Goal: Task Accomplishment & Management: Complete application form

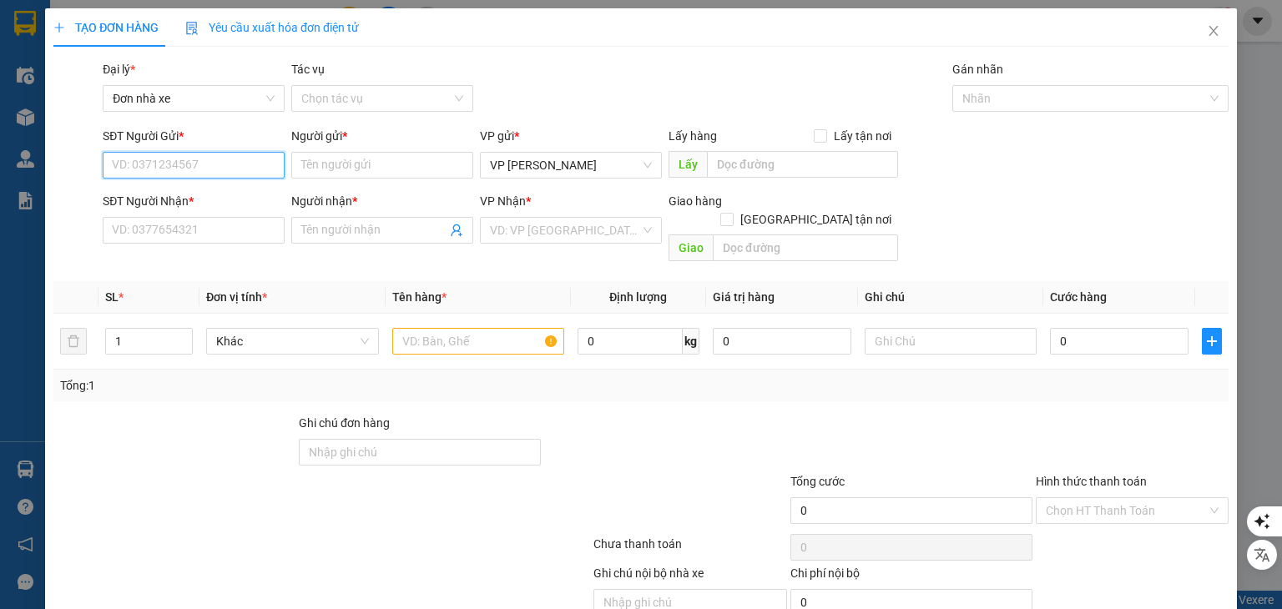
click at [154, 166] on input "SĐT Người Gửi *" at bounding box center [194, 165] width 182 height 27
type input "0703534345"
click at [236, 206] on div "0703534345 - [PERSON_NAME]" at bounding box center [193, 198] width 164 height 18
type input "Diệu Thiên"
type input "0936224154"
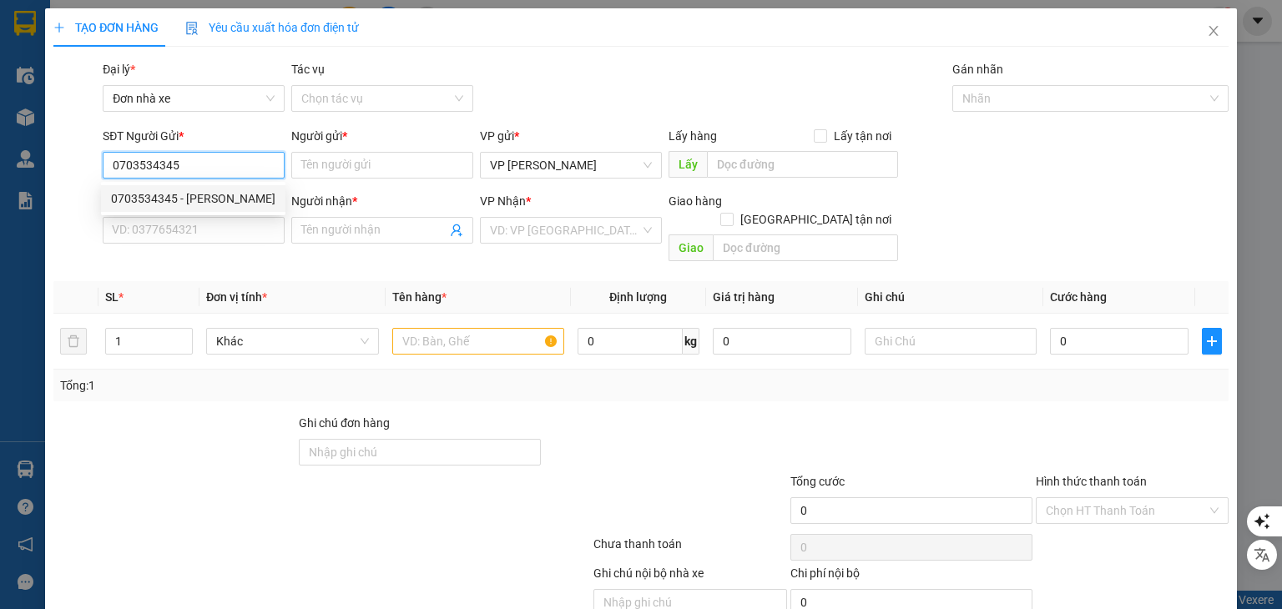
type input "A ĐÔ"
type input "SG THU TEIỀN"
type input "40.000"
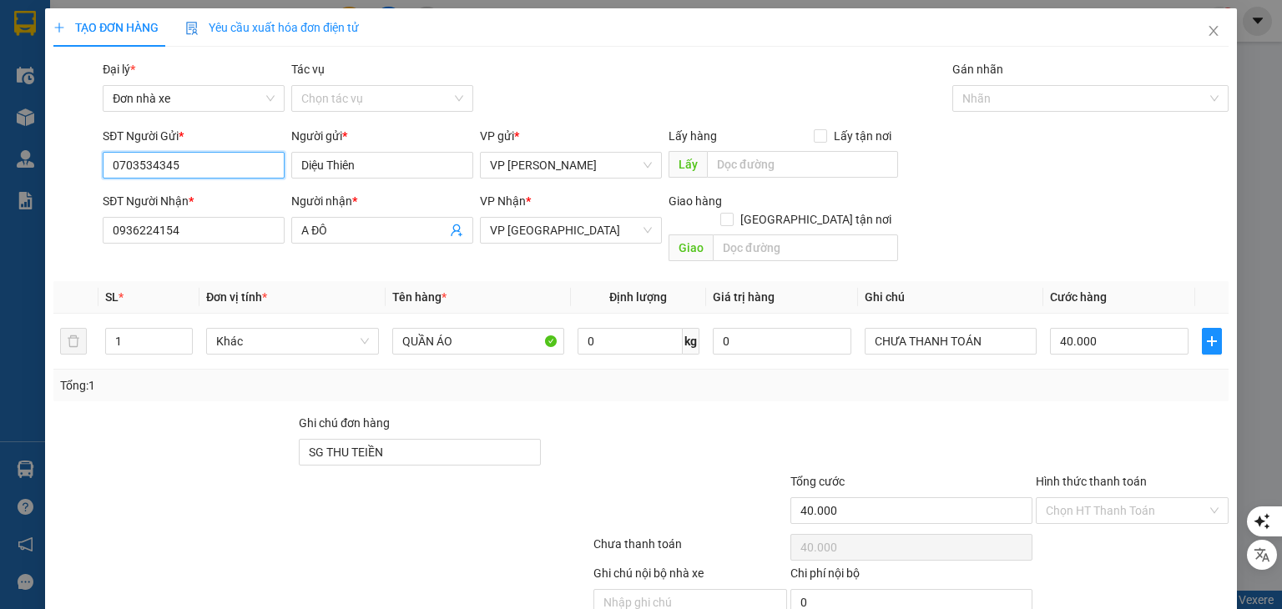
type input "0703534345"
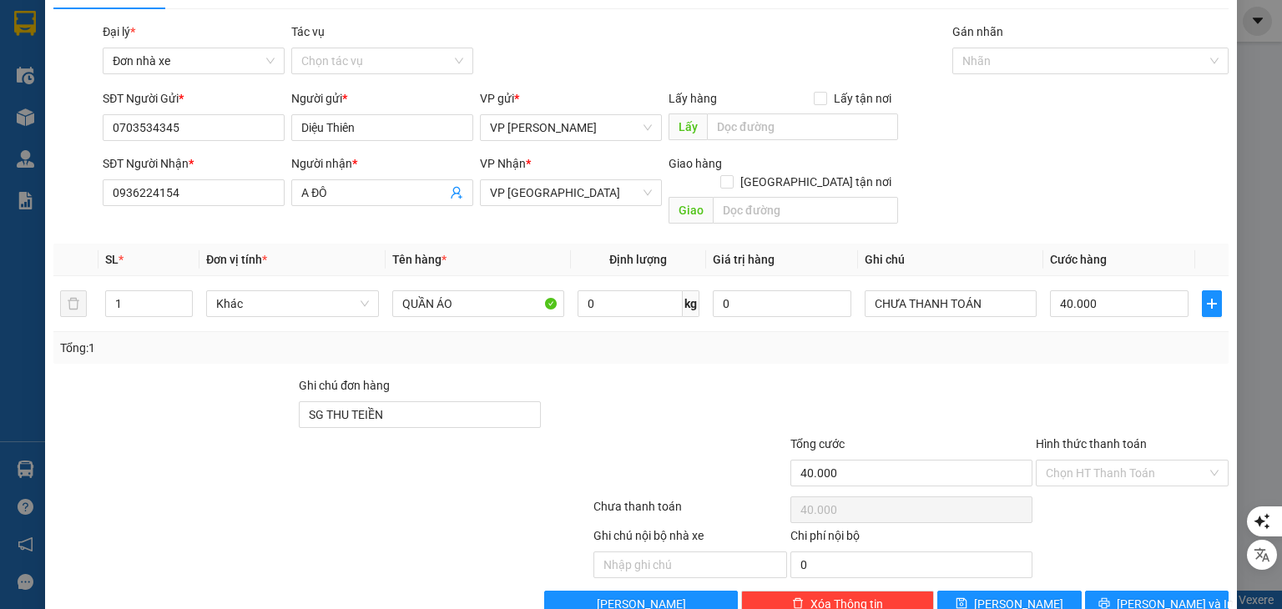
scroll to position [58, 0]
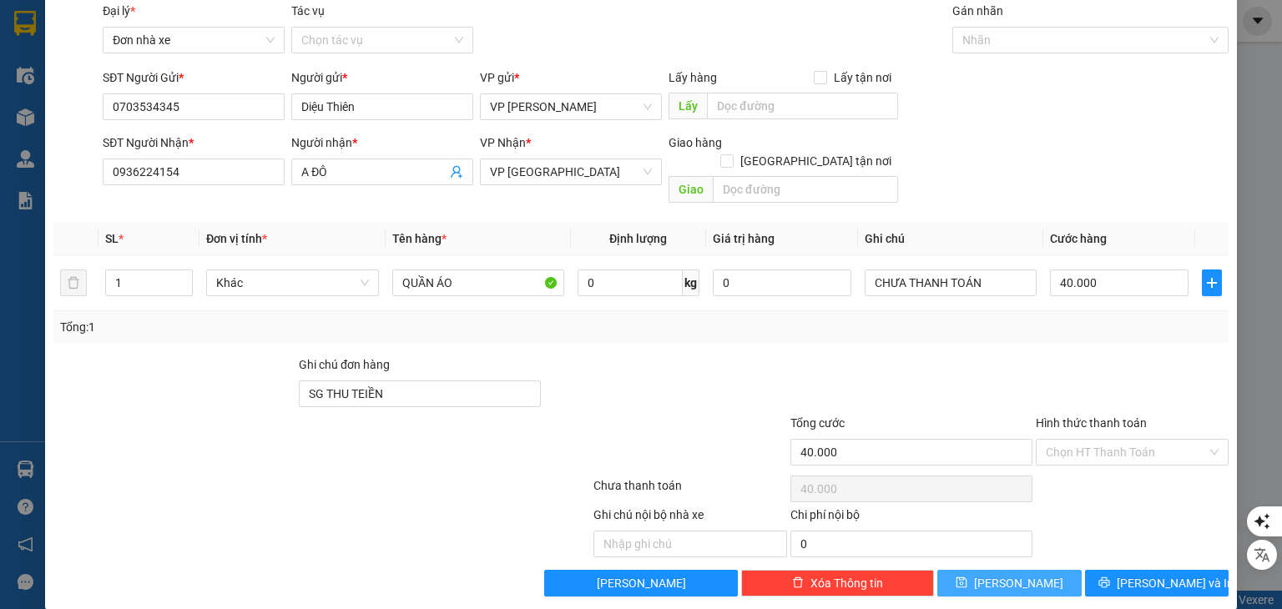
click at [1007, 574] on span "[PERSON_NAME]" at bounding box center [1018, 583] width 89 height 18
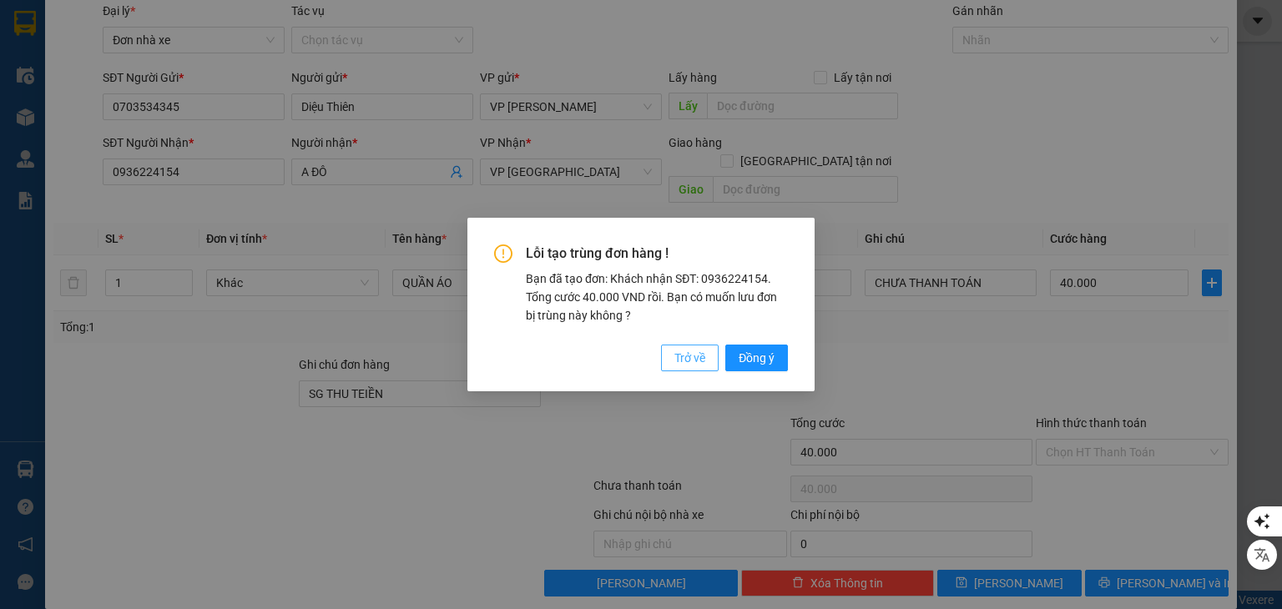
click at [688, 359] on span "Trở về" at bounding box center [689, 358] width 31 height 18
type input "0"
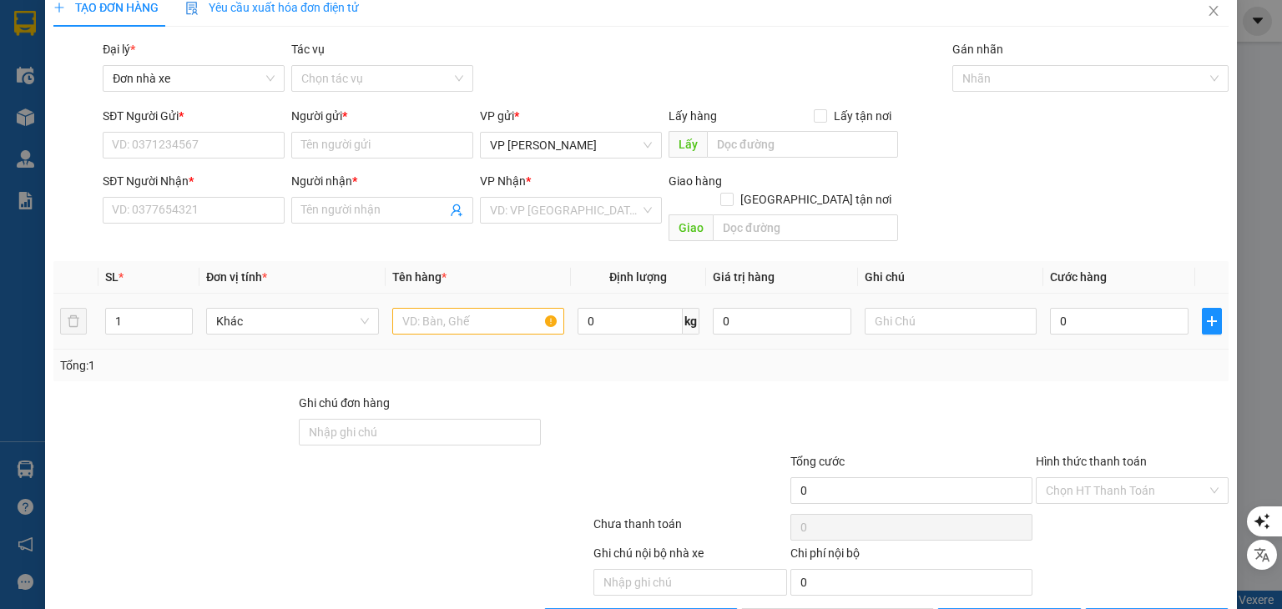
scroll to position [0, 0]
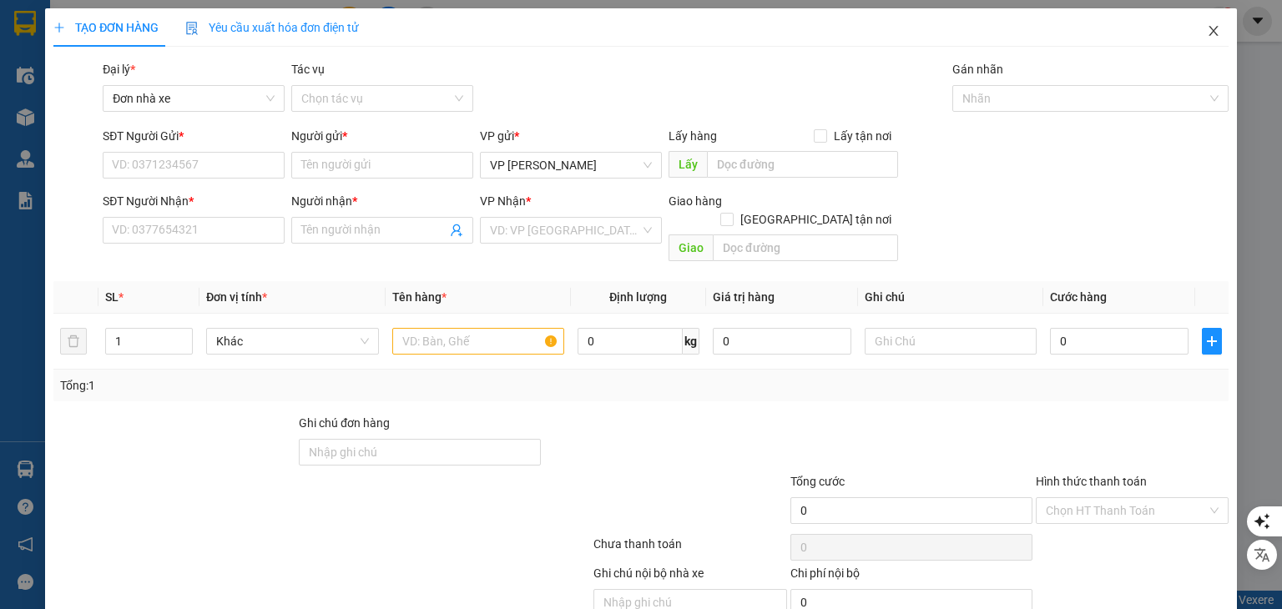
click at [1209, 31] on icon "close" at bounding box center [1213, 31] width 9 height 10
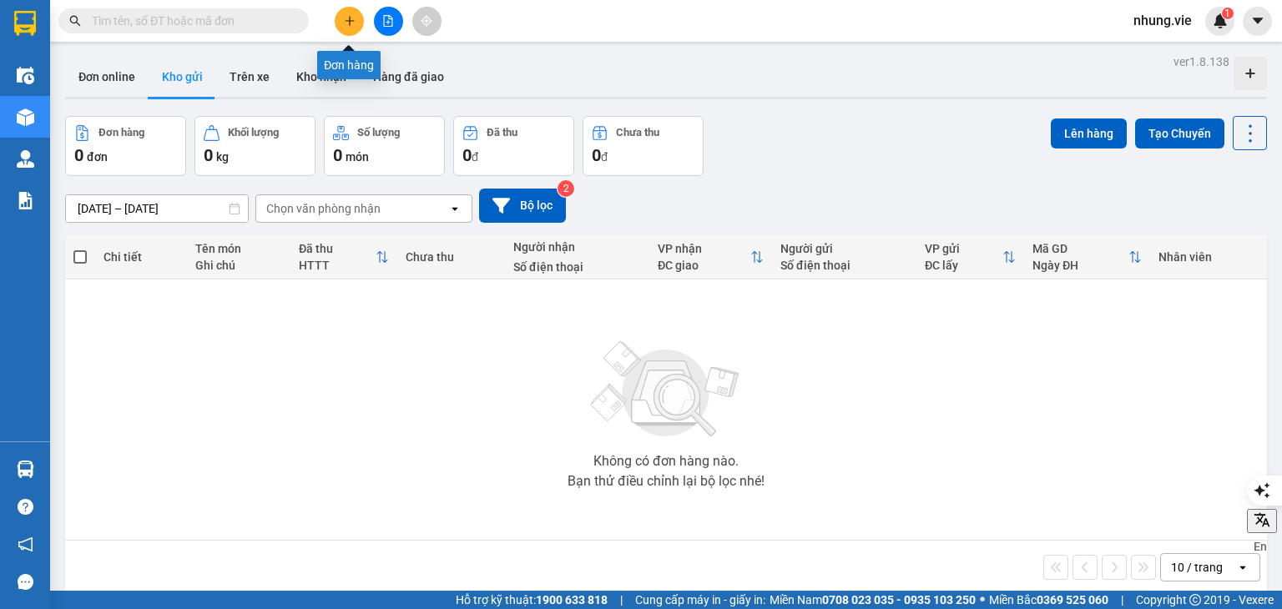
click at [349, 19] on icon "plus" at bounding box center [350, 21] width 12 height 12
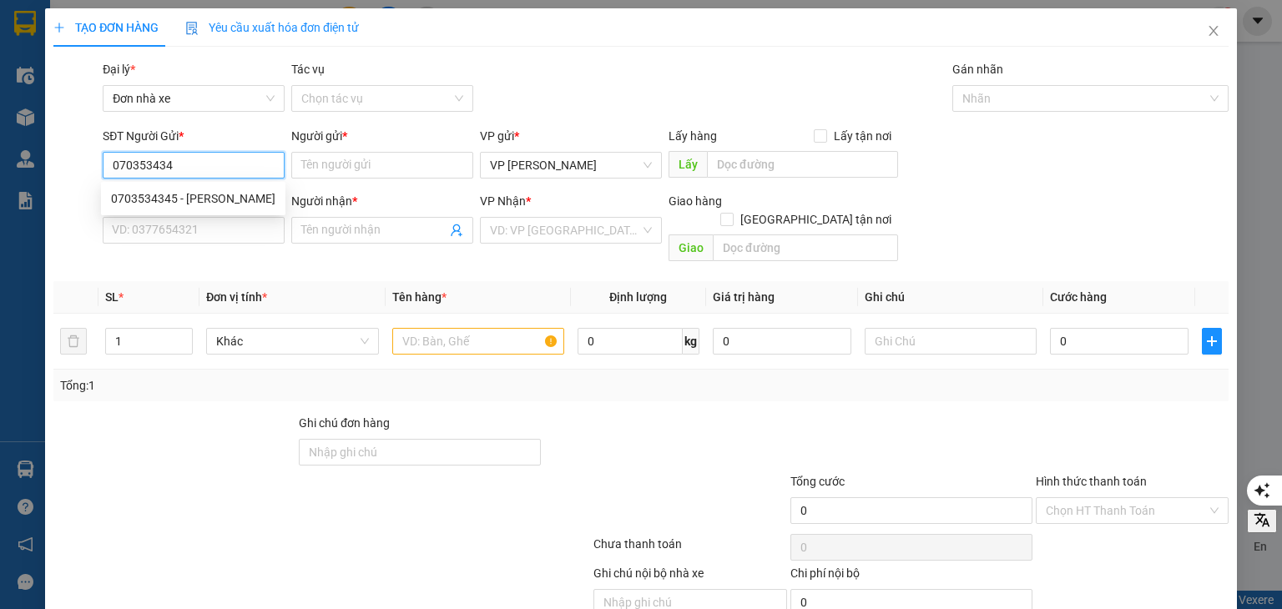
type input "0703534345"
click at [204, 201] on div "0703534345 - [PERSON_NAME]" at bounding box center [193, 198] width 164 height 18
type input "Diệu Thiên"
type input "0936224154"
type input "A ĐÔ"
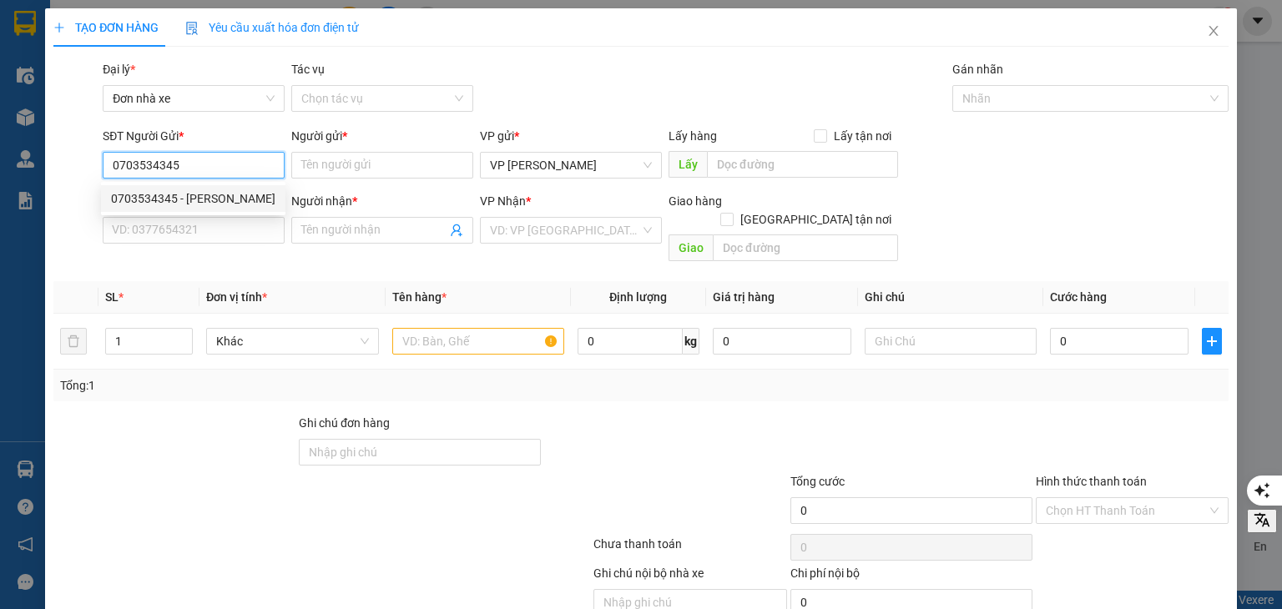
type input "SG THU TEIỀN"
type input "40.000"
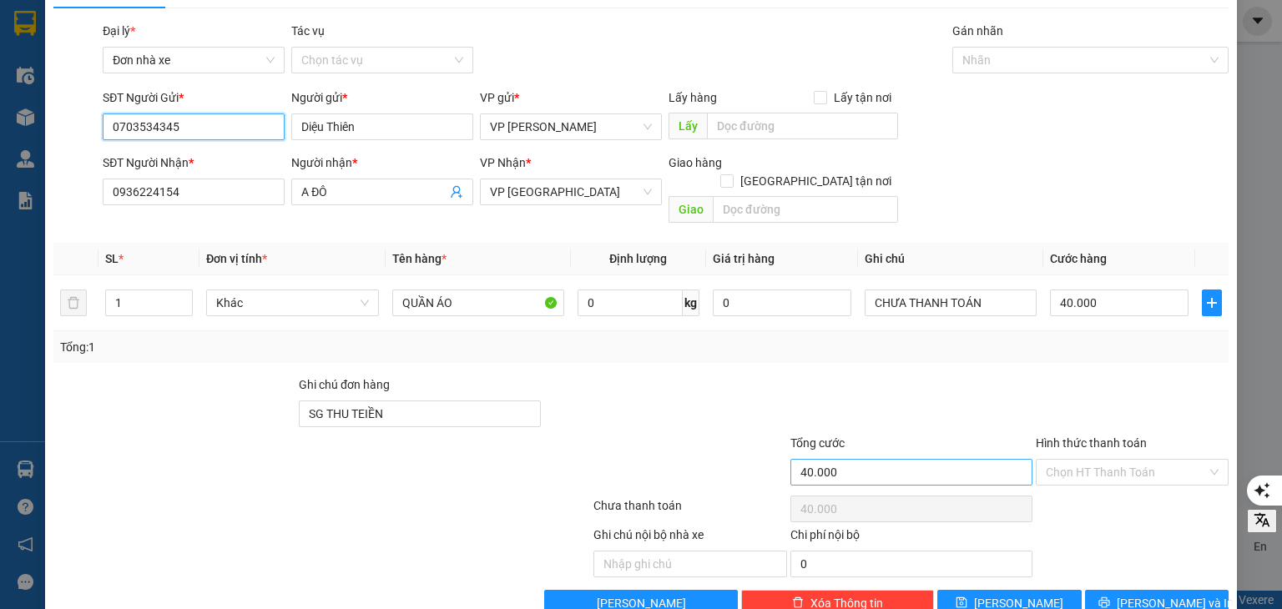
scroll to position [58, 0]
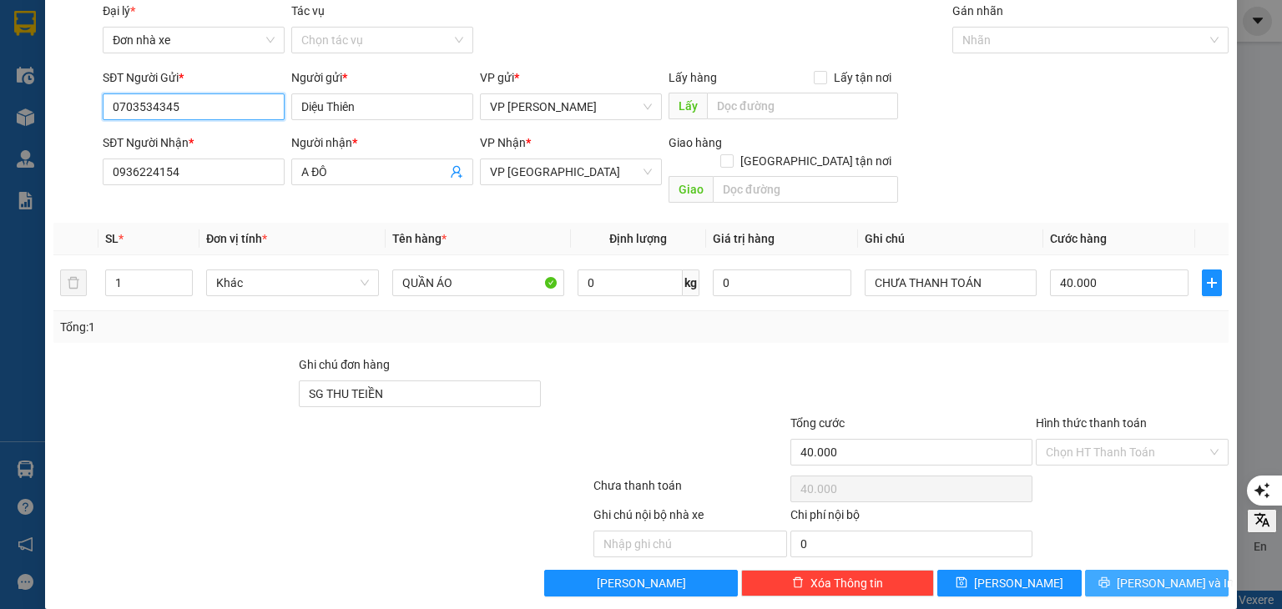
type input "0703534345"
click at [1109, 577] on icon "printer" at bounding box center [1103, 582] width 11 height 11
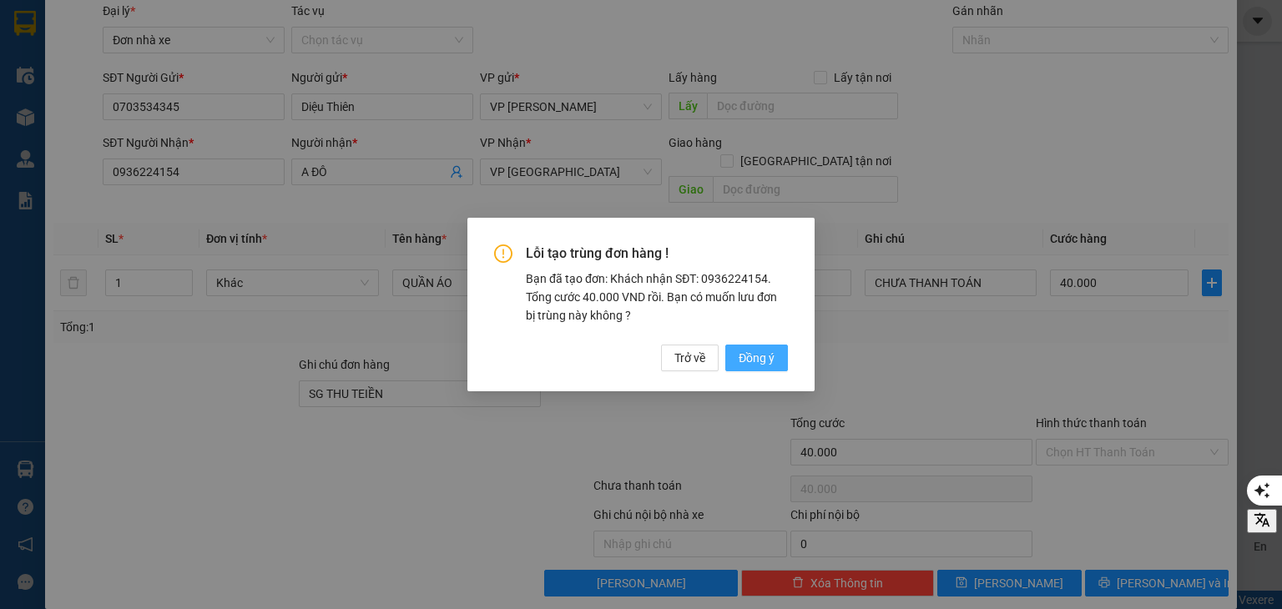
click at [768, 361] on span "Đồng ý" at bounding box center [757, 358] width 36 height 18
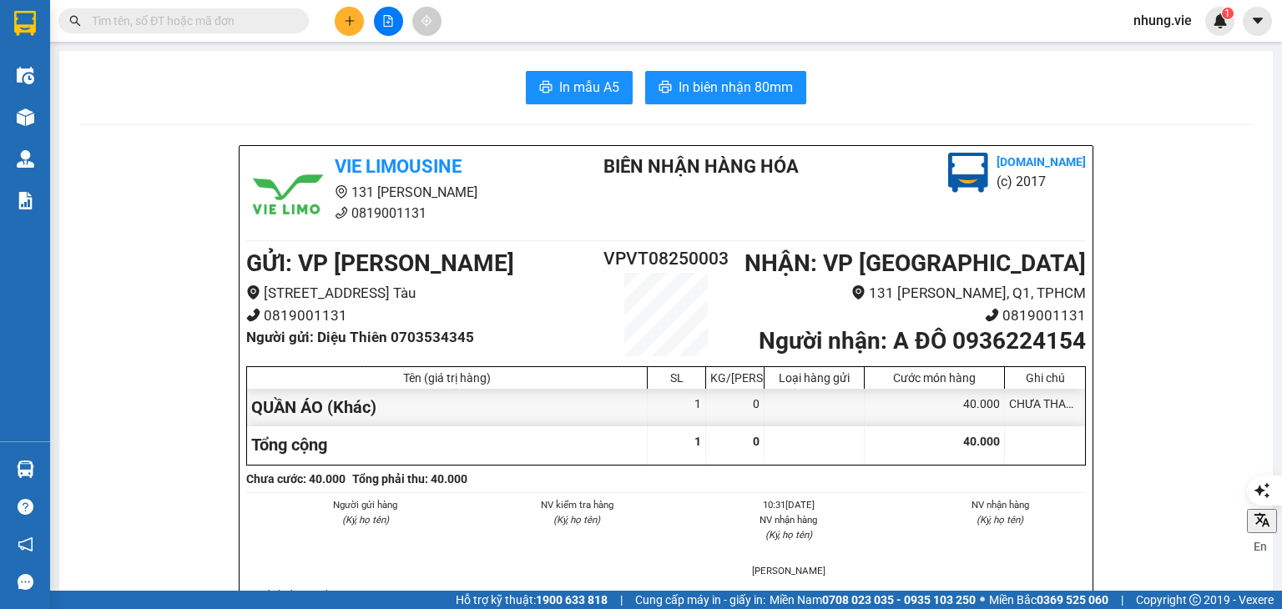
click at [159, 100] on div "In mẫu A5 In biên nhận 80mm" at bounding box center [665, 87] width 1173 height 33
